Goal: Transaction & Acquisition: Subscribe to service/newsletter

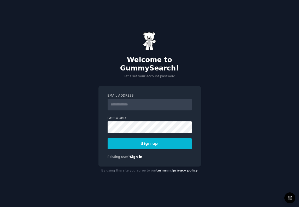
click at [123, 99] on input "Email Address" at bounding box center [150, 105] width 84 height 12
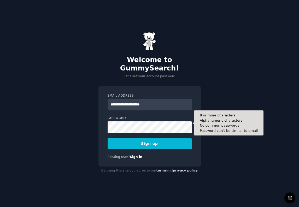
type input "**********"
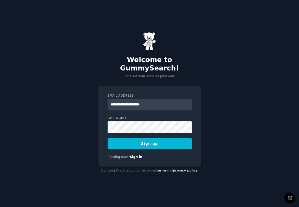
click at [157, 142] on button "Sign up" at bounding box center [150, 144] width 84 height 11
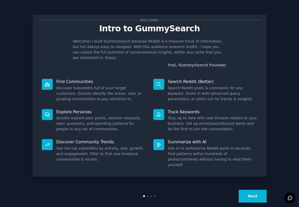
click at [253, 190] on button "Next" at bounding box center [253, 196] width 28 height 13
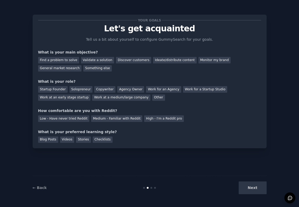
click at [256, 188] on div "Next" at bounding box center [228, 188] width 78 height 13
click at [234, 195] on div "← Back Next" at bounding box center [150, 188] width 234 height 24
click at [245, 189] on div "Next" at bounding box center [228, 188] width 78 height 13
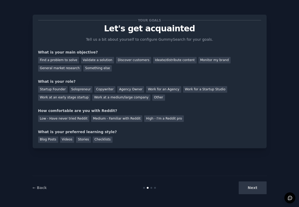
click at [245, 189] on div "Next" at bounding box center [228, 188] width 78 height 13
click at [39, 185] on div "← Back Next" at bounding box center [150, 188] width 234 height 24
click at [36, 189] on link "← Back" at bounding box center [40, 188] width 14 height 4
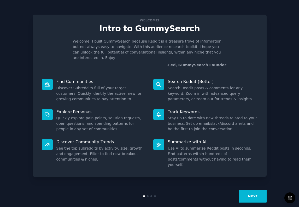
click at [36, 189] on div "Next" at bounding box center [150, 196] width 234 height 24
click at [253, 190] on button "Next" at bounding box center [253, 196] width 28 height 13
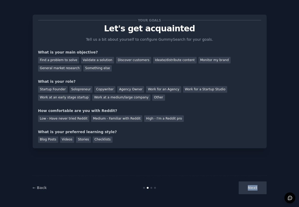
click at [253, 185] on div "Next" at bounding box center [228, 188] width 78 height 13
click at [253, 207] on div at bounding box center [149, 207] width 299 height 0
click at [138, 160] on div "Your goals Let's get acquainted Tell us a bit about yourself to configure Gummy…" at bounding box center [150, 103] width 234 height 193
click at [110, 118] on div "Medium - Familiar with Reddit" at bounding box center [116, 119] width 51 height 7
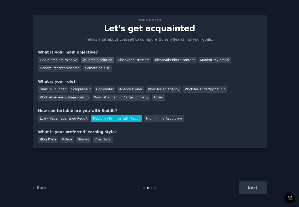
click at [89, 61] on div "Validate a solution" at bounding box center [97, 60] width 33 height 7
click at [71, 69] on div "General market research" at bounding box center [60, 68] width 44 height 7
click at [254, 187] on div "Next" at bounding box center [228, 188] width 78 height 13
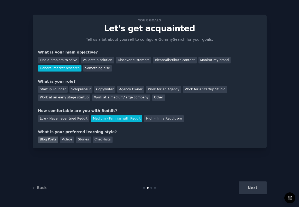
click at [42, 139] on div "Blog Posts" at bounding box center [48, 140] width 20 height 7
click at [252, 191] on div "Next" at bounding box center [228, 188] width 78 height 13
click at [152, 100] on div "Other" at bounding box center [158, 98] width 13 height 7
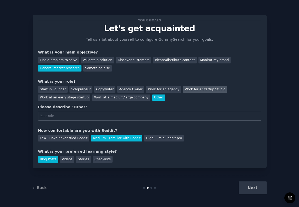
click at [195, 90] on div "Work for a Startup Studio" at bounding box center [205, 89] width 44 height 7
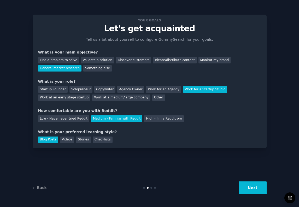
click at [258, 187] on button "Next" at bounding box center [253, 188] width 28 height 13
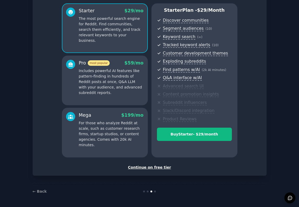
scroll to position [43, 0]
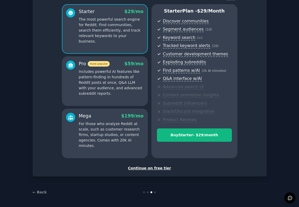
click at [156, 168] on div "Continue on free tier" at bounding box center [149, 168] width 223 height 5
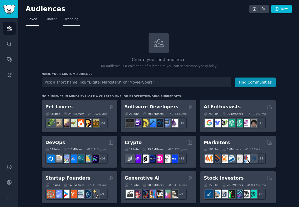
click at [73, 18] on span "Trending" at bounding box center [72, 19] width 14 height 5
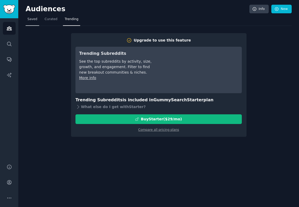
click at [34, 21] on span "Saved" at bounding box center [32, 19] width 10 height 5
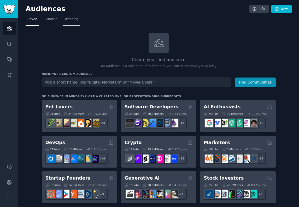
click at [73, 20] on span "Trending" at bounding box center [72, 19] width 14 height 5
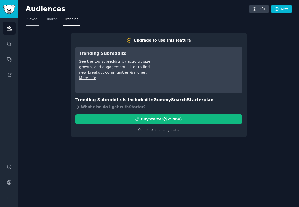
click at [31, 19] on span "Saved" at bounding box center [32, 19] width 10 height 5
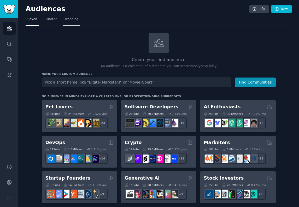
click at [68, 21] on link "Trending" at bounding box center [71, 20] width 17 height 11
